Goal: Information Seeking & Learning: Learn about a topic

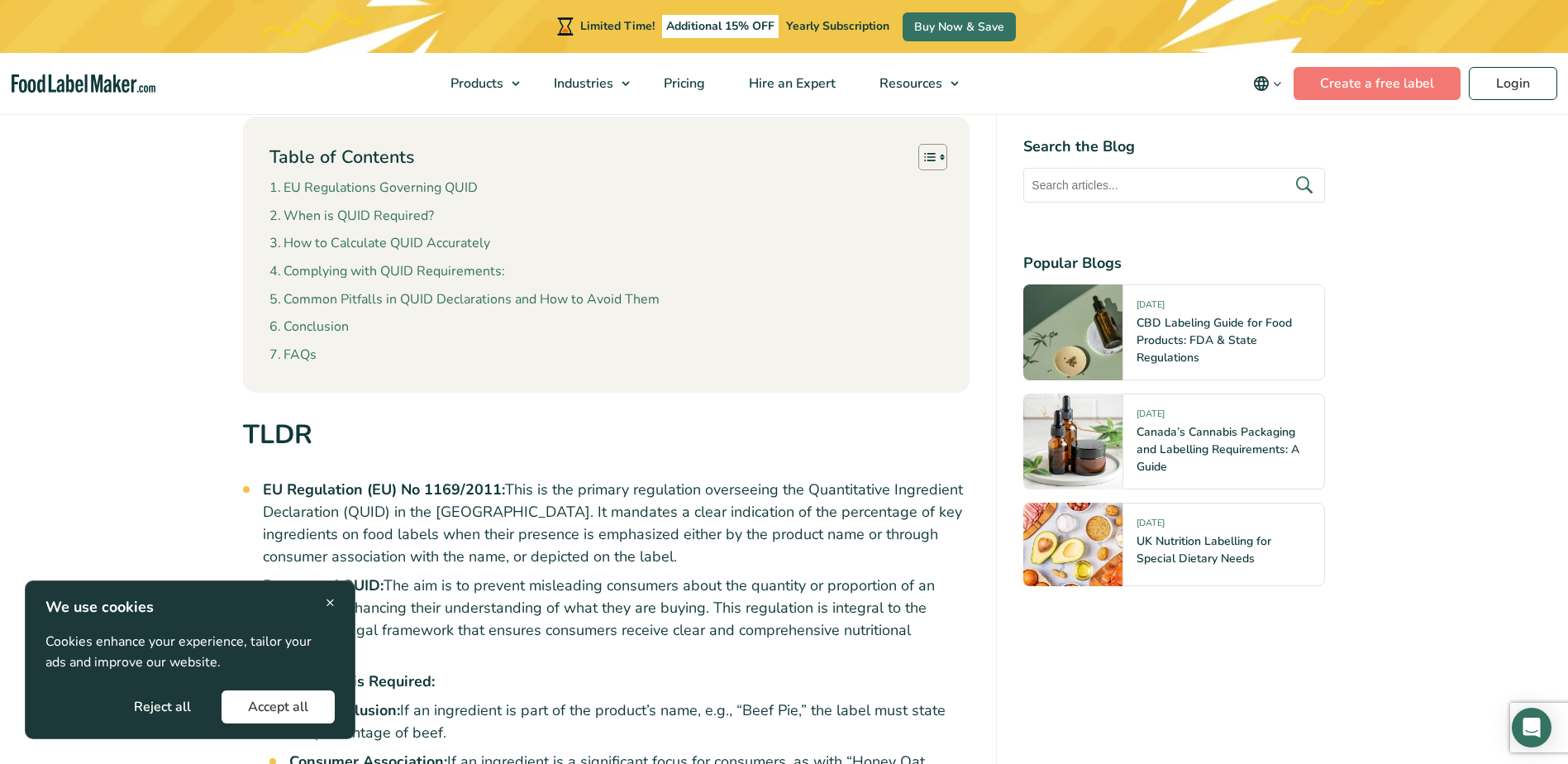
scroll to position [909, 0]
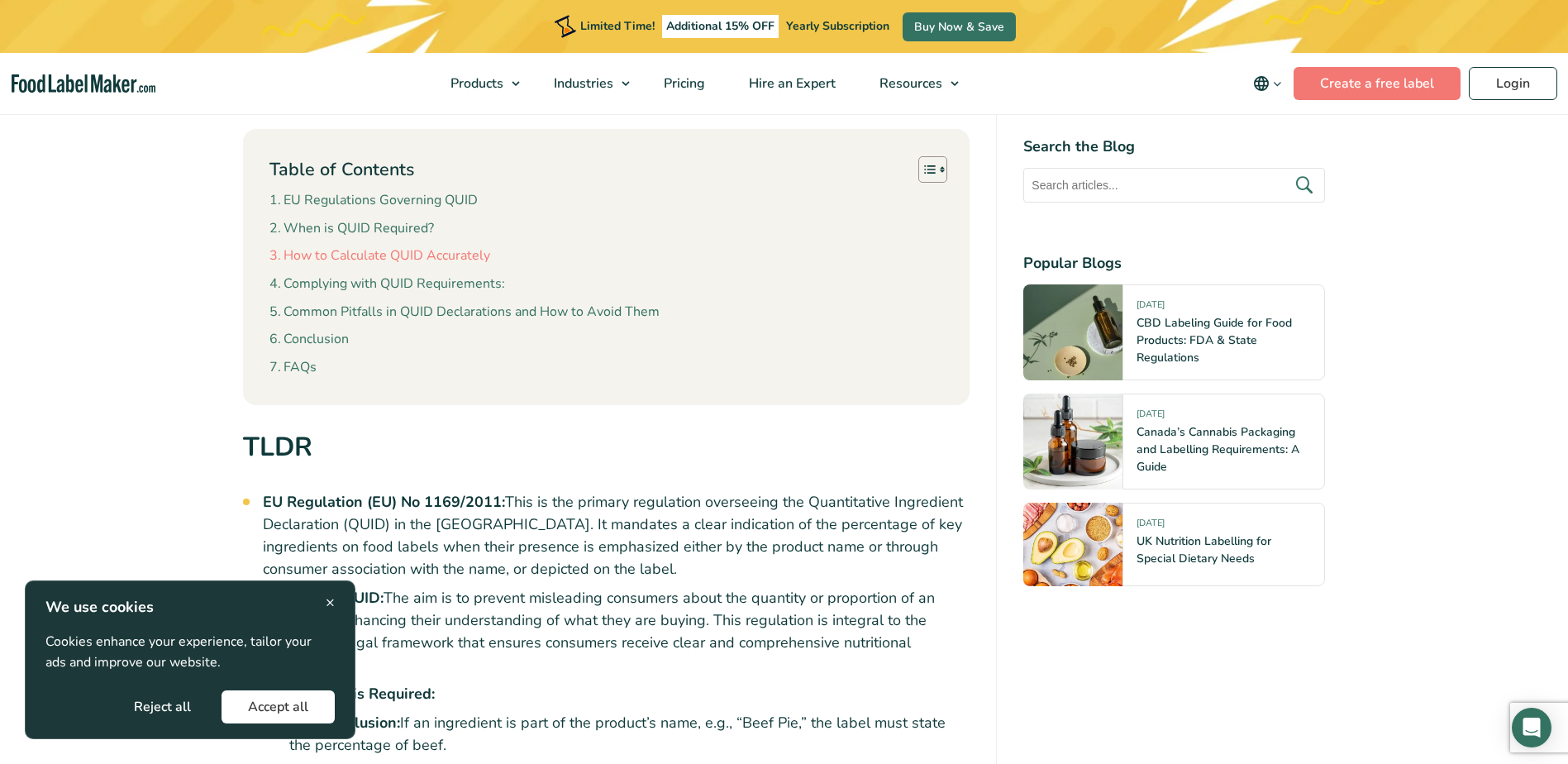
click at [324, 260] on link "How to Calculate QUID Accurately" at bounding box center [380, 256] width 221 height 21
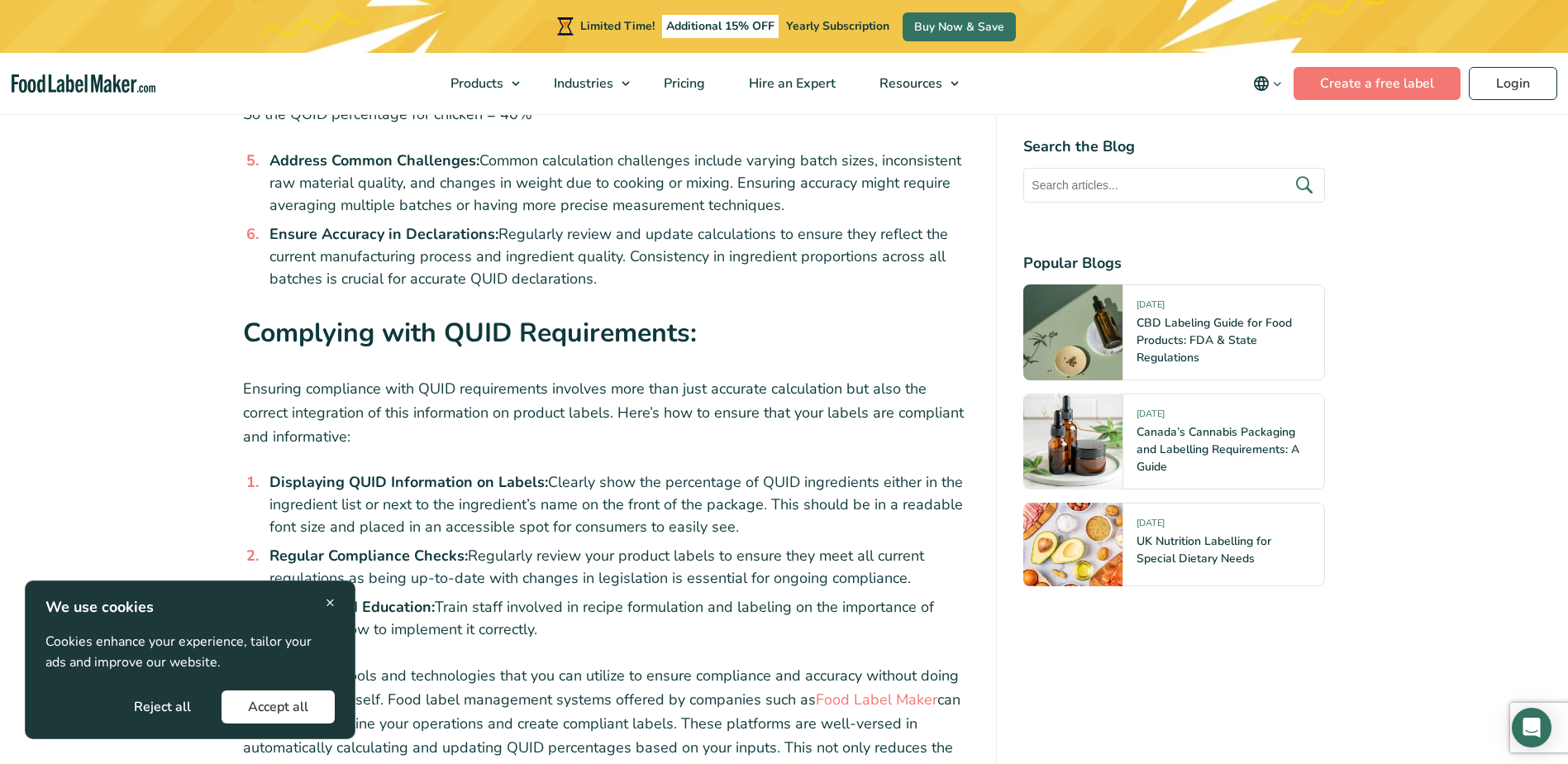
scroll to position [4299, 0]
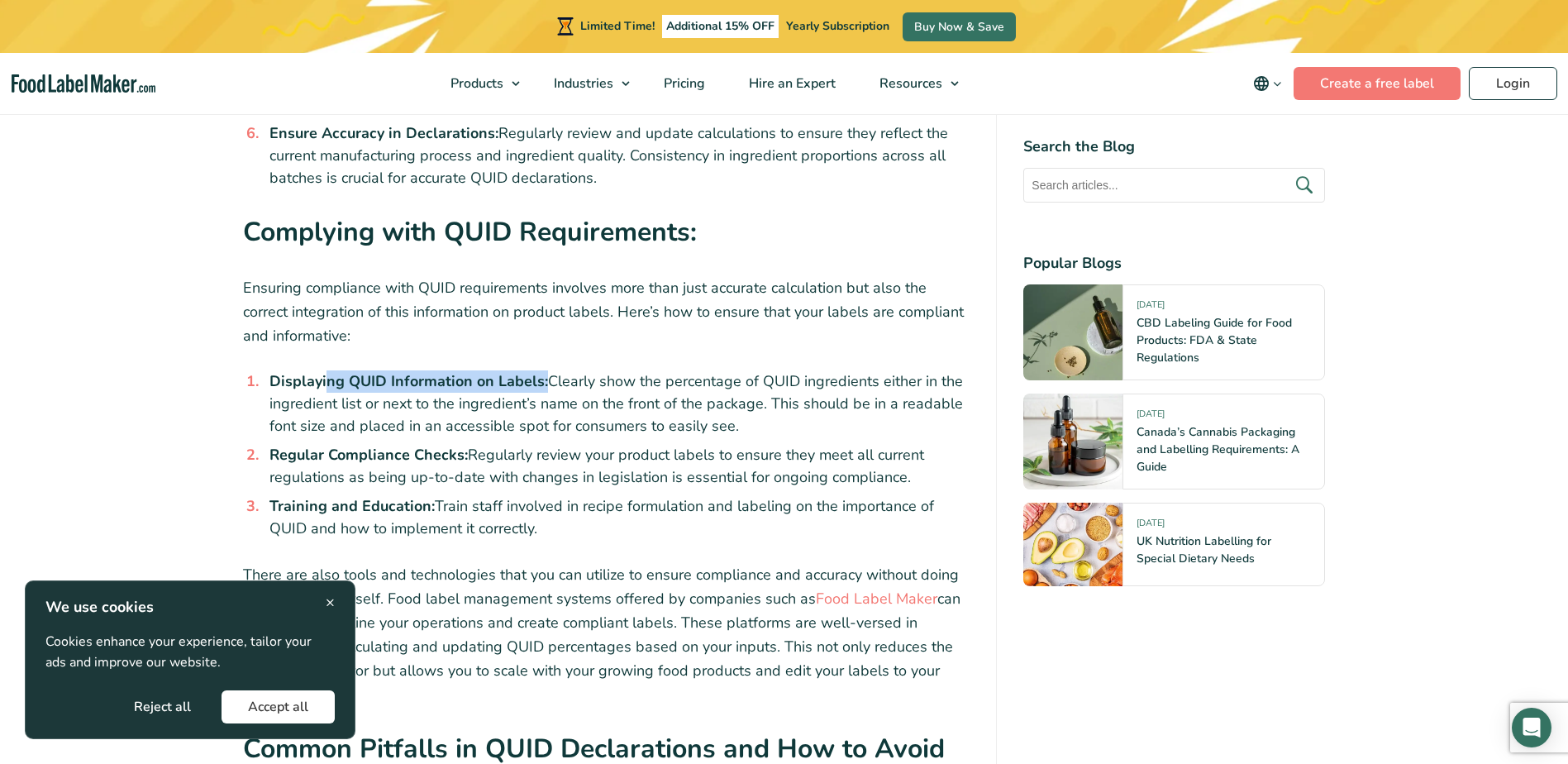
drag, startPoint x: 325, startPoint y: 337, endPoint x: 544, endPoint y: 351, distance: 219.4
click at [544, 370] on li "Displaying QUID Information on Labels: Clearly show the percentage of QUID ingr…" at bounding box center [616, 403] width 707 height 67
drag, startPoint x: 544, startPoint y: 351, endPoint x: 528, endPoint y: 351, distance: 16.0
click at [544, 370] on li "Displaying QUID Information on Labels: Clearly show the percentage of QUID ingr…" at bounding box center [616, 403] width 707 height 67
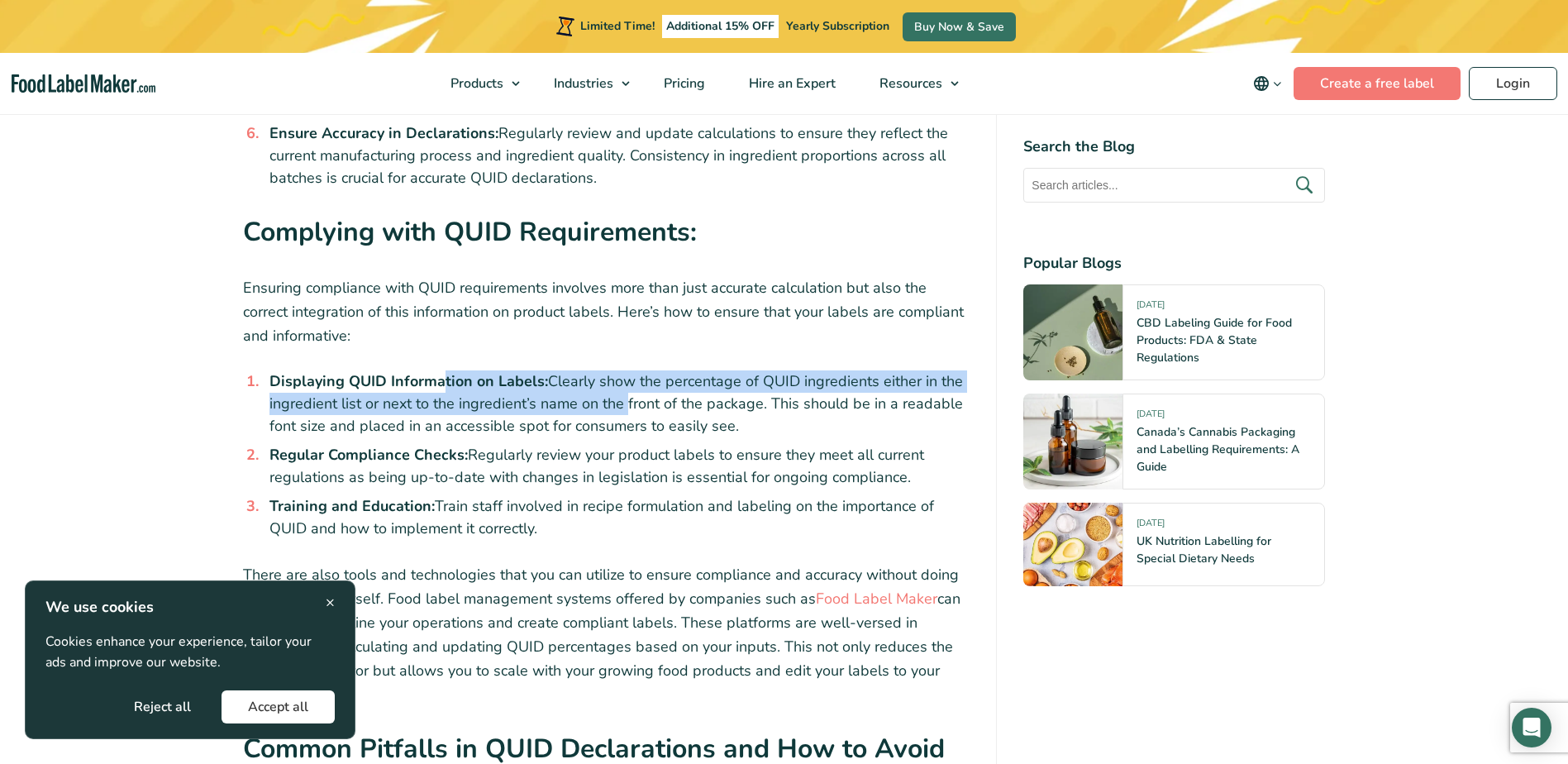
drag, startPoint x: 449, startPoint y: 351, endPoint x: 620, endPoint y: 359, distance: 171.2
click at [620, 370] on li "Displaying QUID Information on Labels: Clearly show the percentage of QUID ingr…" at bounding box center [616, 403] width 707 height 67
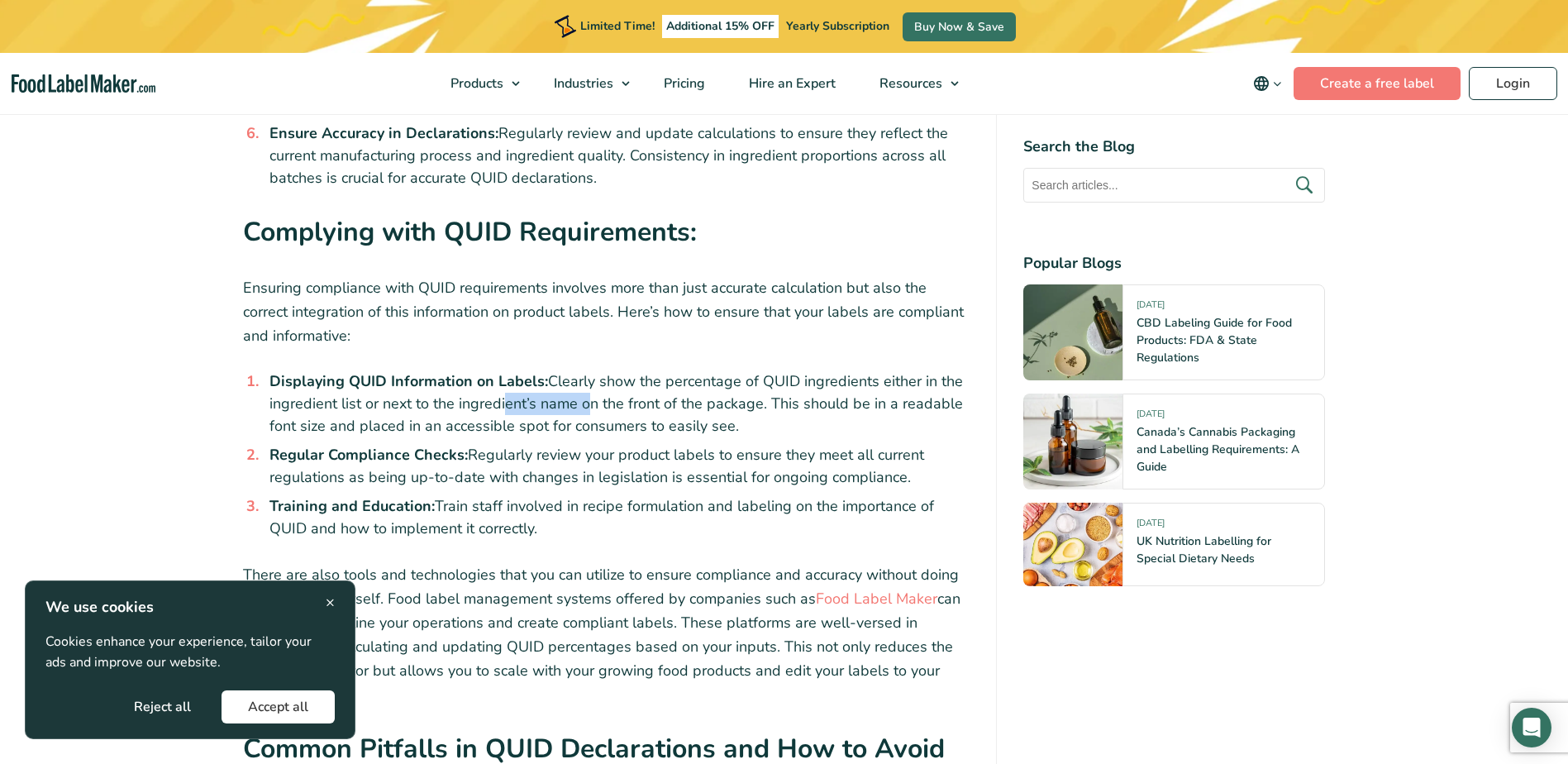
drag, startPoint x: 502, startPoint y: 359, endPoint x: 584, endPoint y: 362, distance: 82.1
click at [584, 370] on li "Displaying QUID Information on Labels: Clearly show the percentage of QUID ingr…" at bounding box center [616, 403] width 707 height 67
drag, startPoint x: 490, startPoint y: 369, endPoint x: 517, endPoint y: 374, distance: 27.5
click at [517, 374] on li "Displaying QUID Information on Labels: Clearly show the percentage of QUID ingr…" at bounding box center [616, 403] width 707 height 67
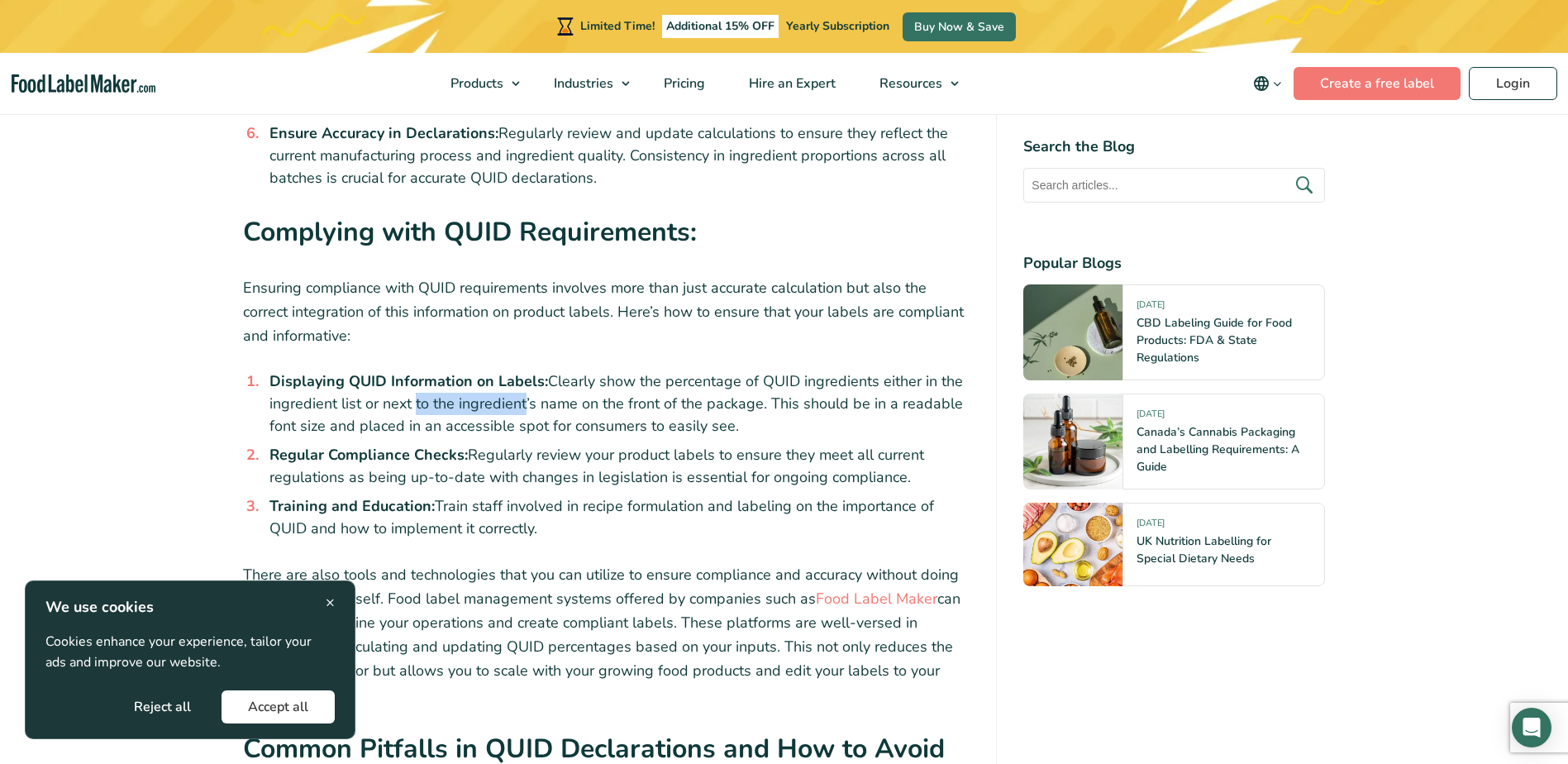
drag, startPoint x: 517, startPoint y: 374, endPoint x: 499, endPoint y: 382, distance: 19.7
click at [518, 375] on li "Displaying QUID Information on Labels: Clearly show the percentage of QUID ingr…" at bounding box center [616, 403] width 707 height 67
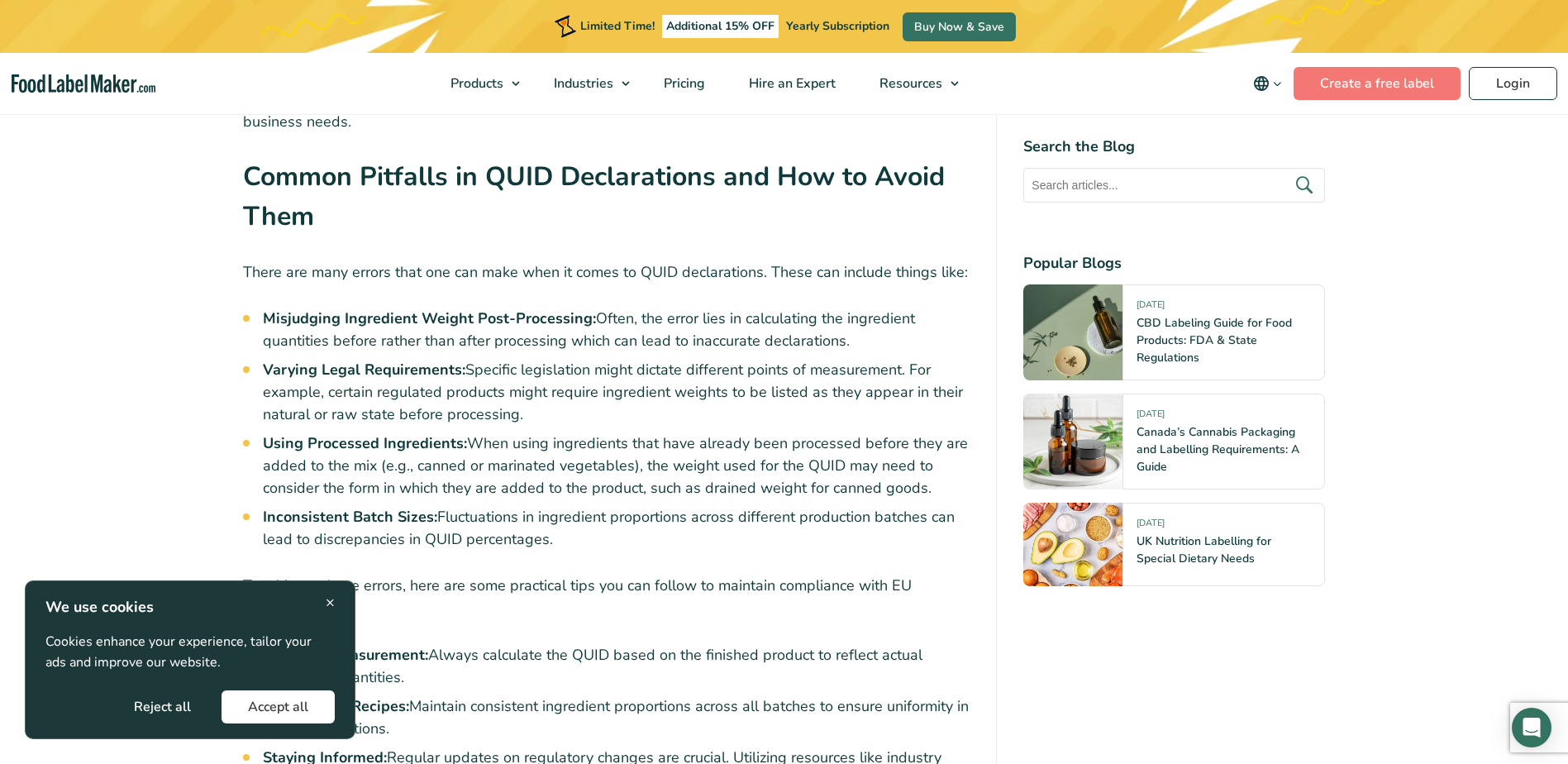
scroll to position [4877, 0]
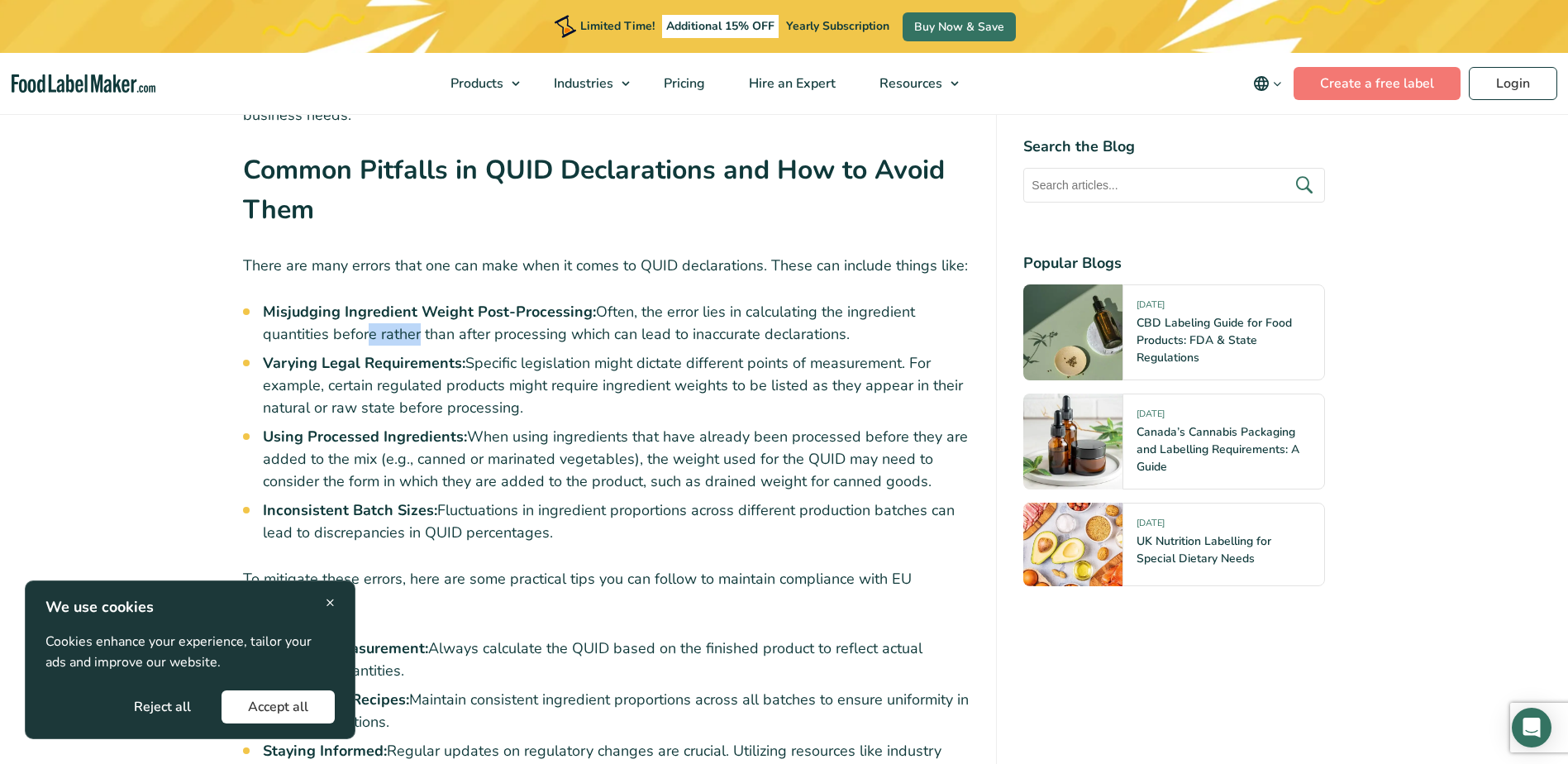
drag, startPoint x: 361, startPoint y: 287, endPoint x: 413, endPoint y: 298, distance: 53.2
click at [413, 301] on li "Misjudging Ingredient Weight Post-Processing: Often, the error lies in calculat…" at bounding box center [616, 323] width 707 height 45
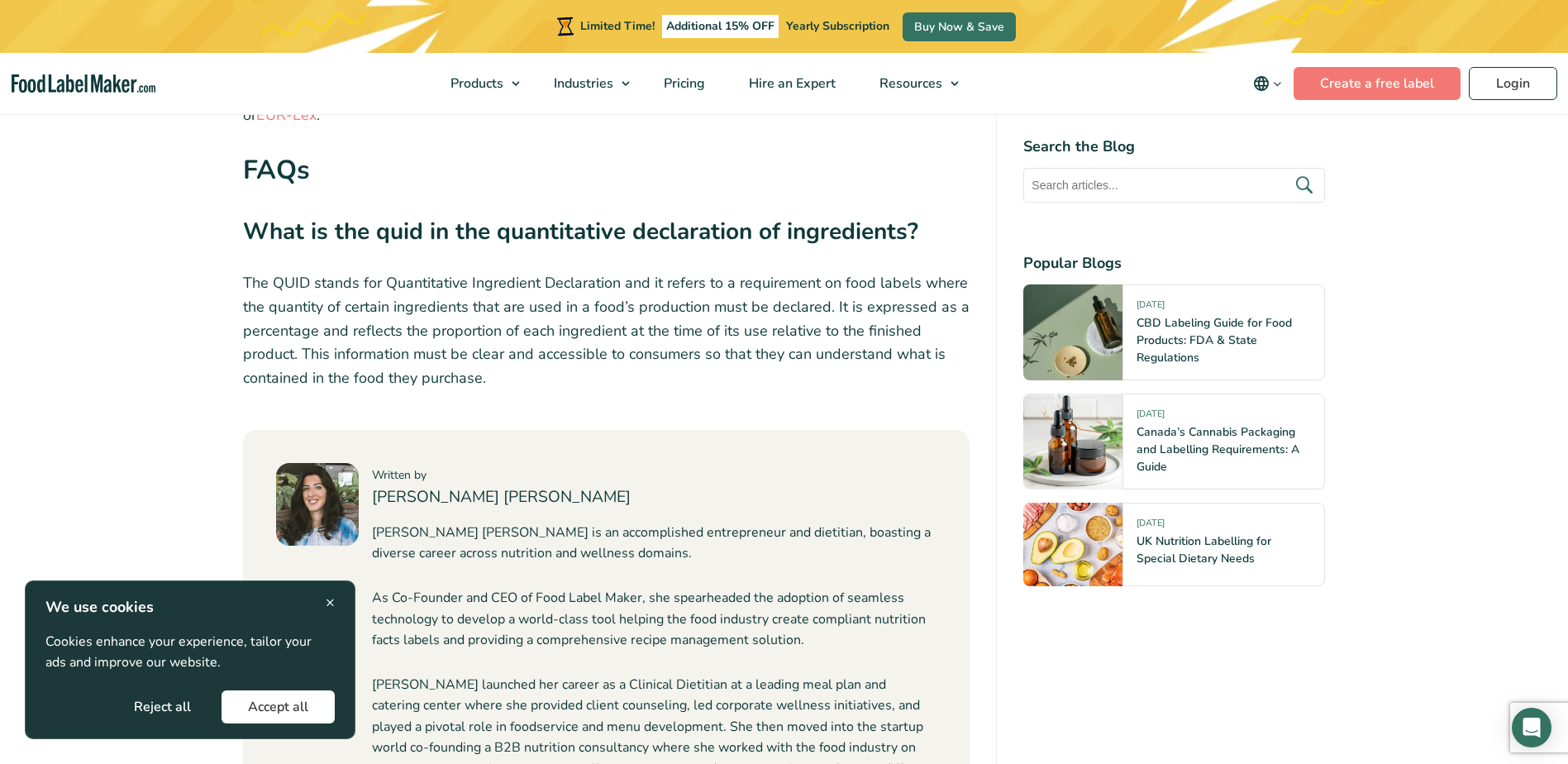
scroll to position [5869, 0]
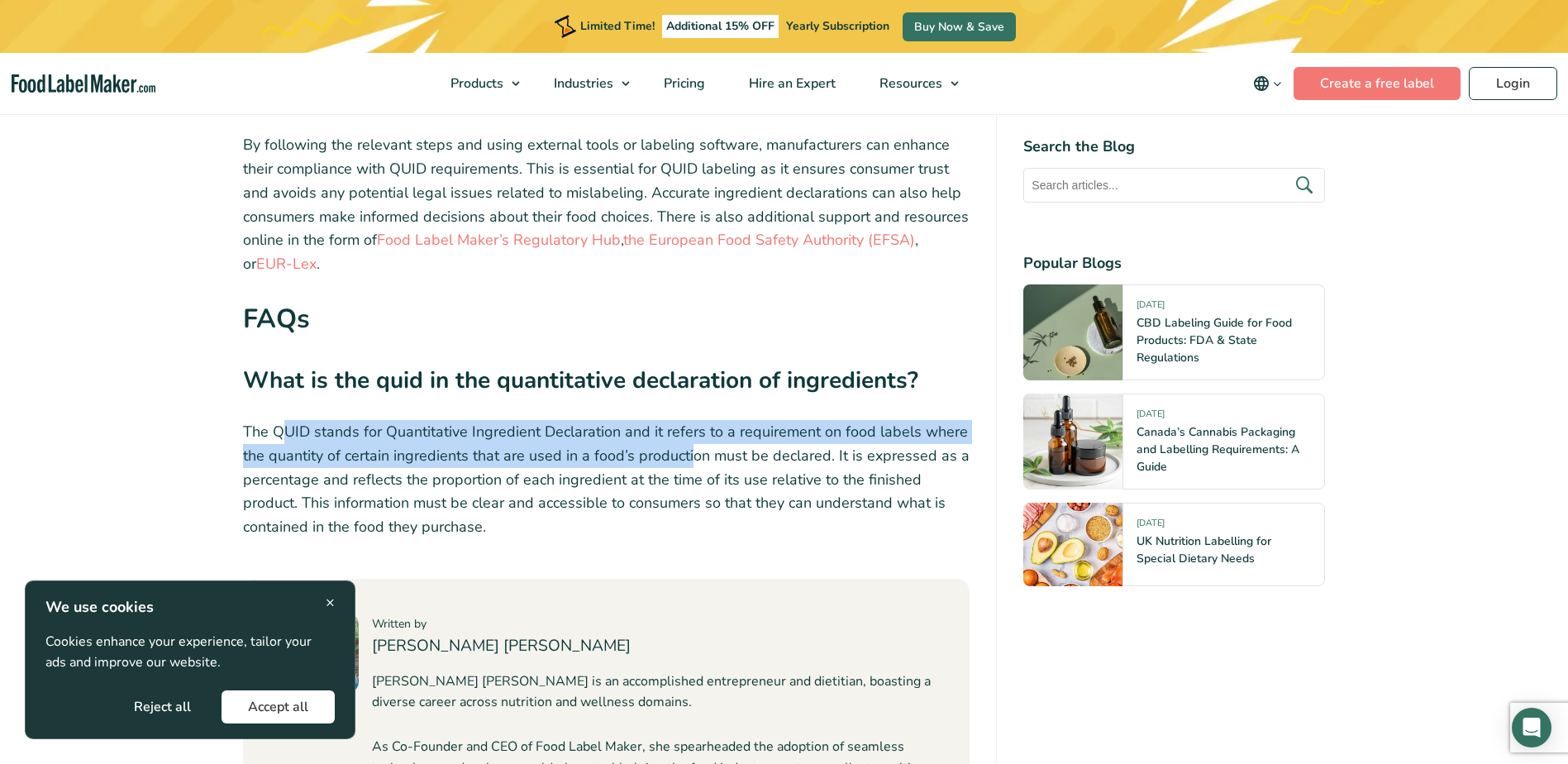
drag, startPoint x: 283, startPoint y: 399, endPoint x: 693, endPoint y: 423, distance: 410.7
click at [693, 423] on p "The QUID stands for Quantitative Ingredient Declaration and it refers to a requ…" at bounding box center [606, 479] width 727 height 119
drag, startPoint x: 693, startPoint y: 423, endPoint x: 637, endPoint y: 420, distance: 56.1
click at [693, 423] on p "The QUID stands for Quantitative Ingredient Declaration and it refers to a requ…" at bounding box center [606, 479] width 727 height 119
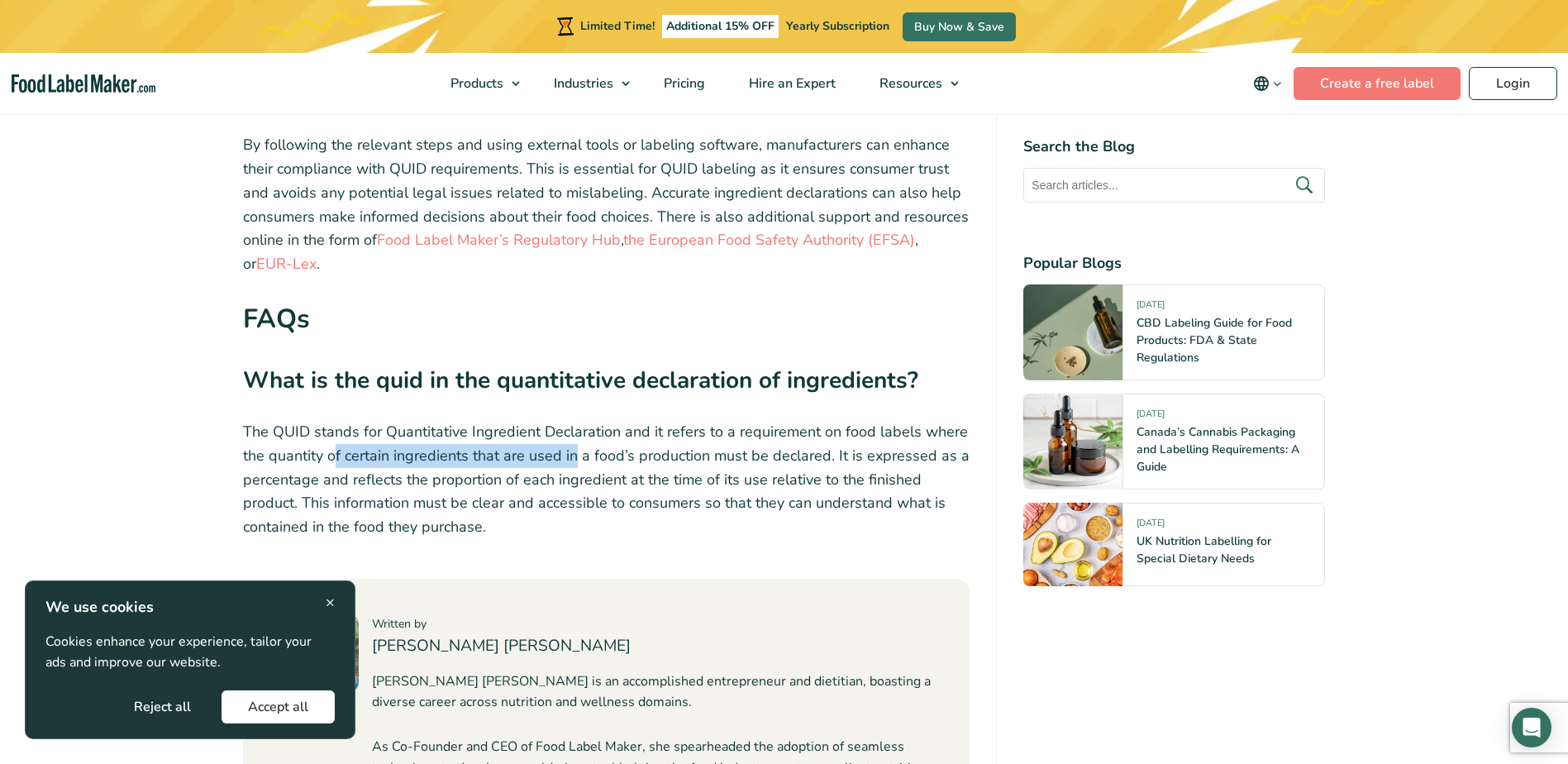
drag, startPoint x: 466, startPoint y: 424, endPoint x: 577, endPoint y: 425, distance: 111.0
click at [577, 425] on p "The QUID stands for Quantitative Ingredient Declaration and it refers to a requ…" at bounding box center [606, 479] width 727 height 119
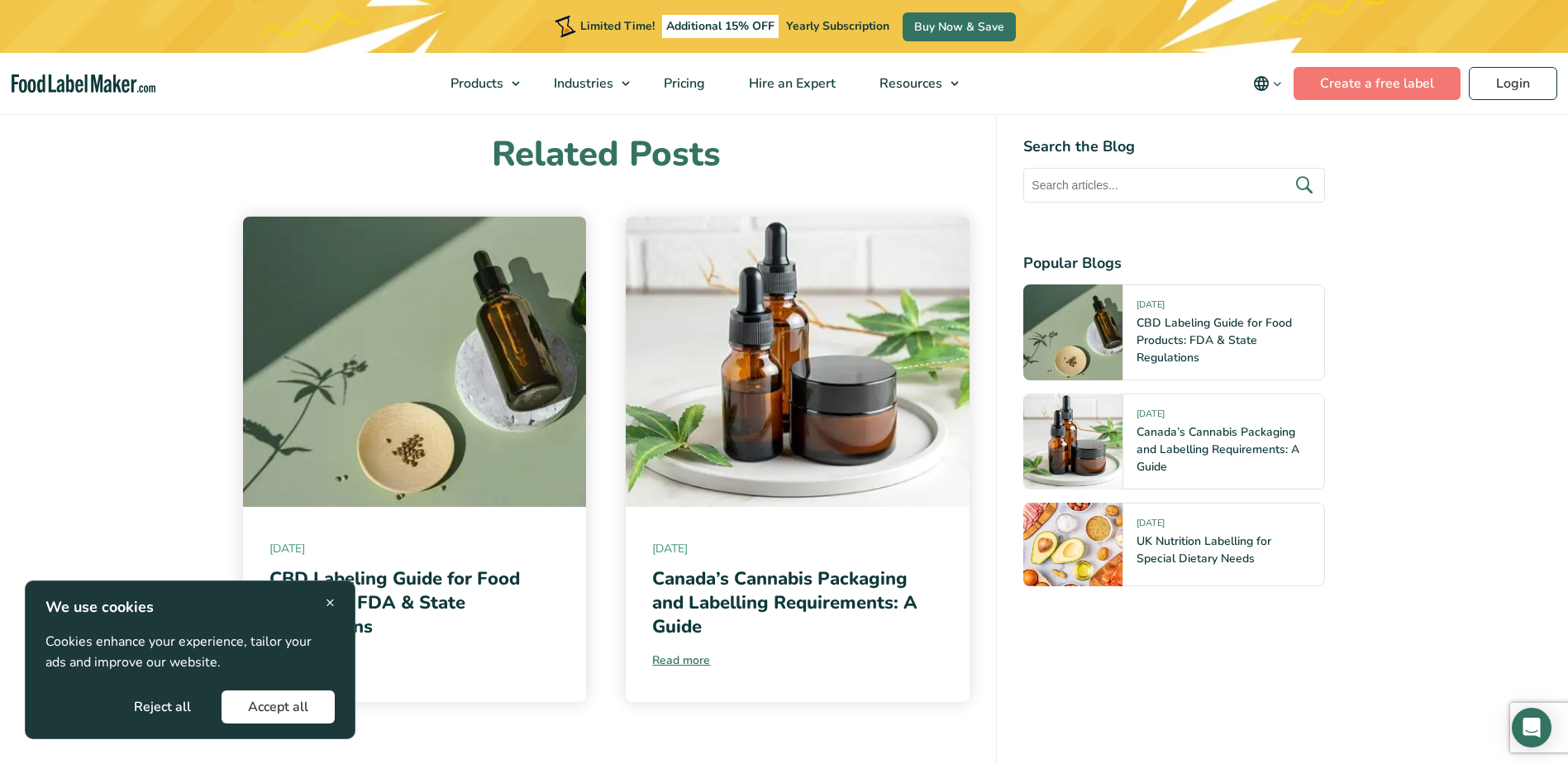
scroll to position [7108, 0]
